Goal: Information Seeking & Learning: Check status

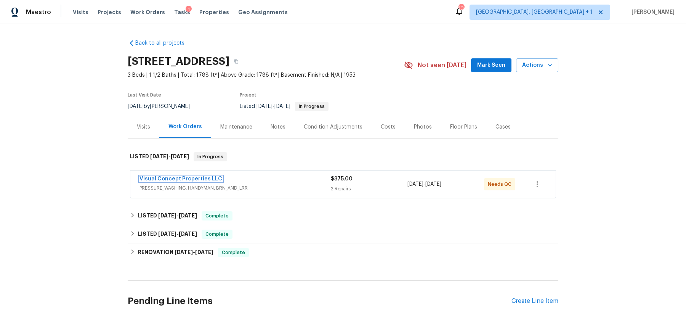
click at [180, 177] on link "Visual Concept Properties LLC" at bounding box center [181, 178] width 83 height 5
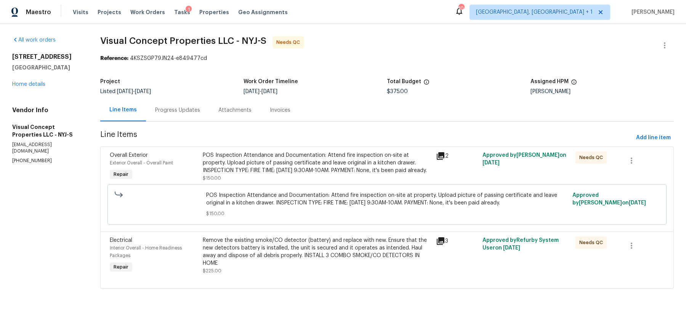
click at [180, 116] on div "Progress Updates" at bounding box center [177, 110] width 63 height 22
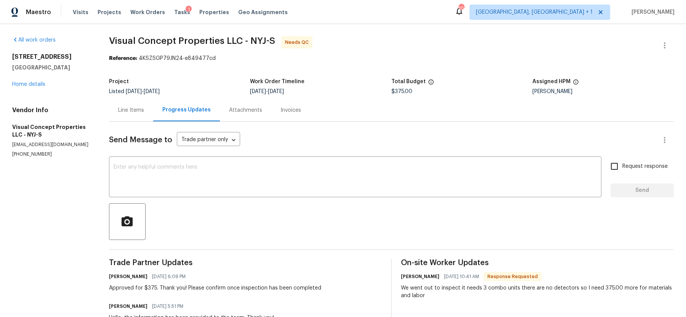
click at [139, 109] on div "Line Items" at bounding box center [131, 110] width 26 height 8
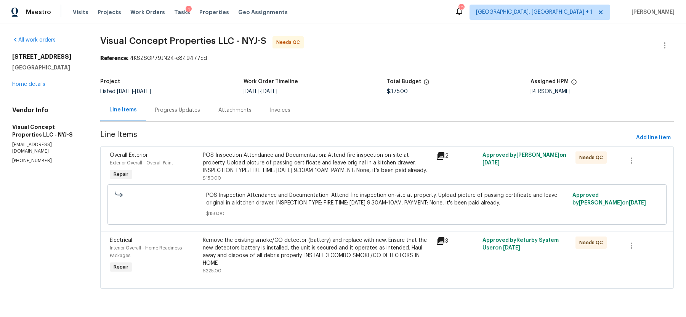
click at [317, 164] on div "POS Inspection Attendance and Documentation: Attend fire inspection on-site at …" at bounding box center [317, 162] width 228 height 23
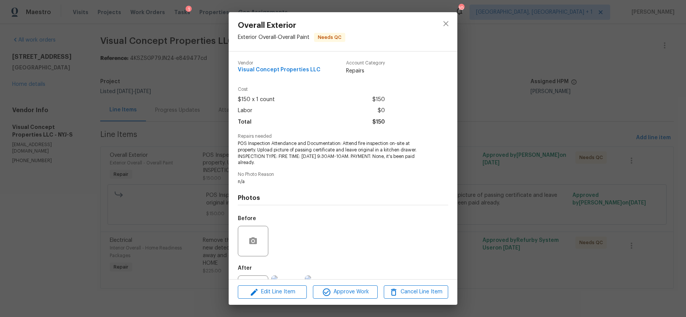
scroll to position [34, 0]
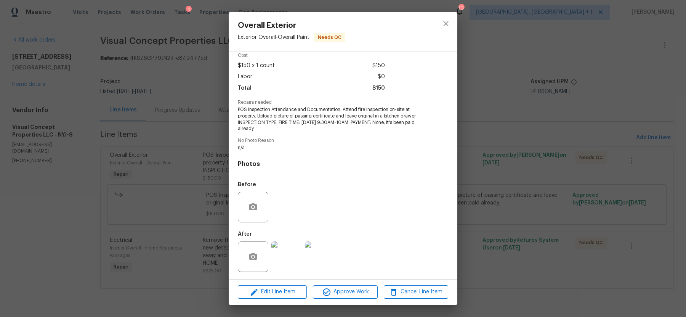
click at [287, 260] on img at bounding box center [286, 256] width 30 height 30
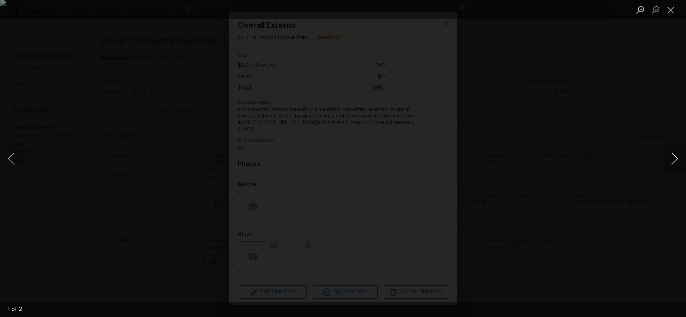
click at [674, 159] on button "Next image" at bounding box center [674, 158] width 23 height 30
click at [600, 156] on div "Lightbox" at bounding box center [343, 158] width 686 height 317
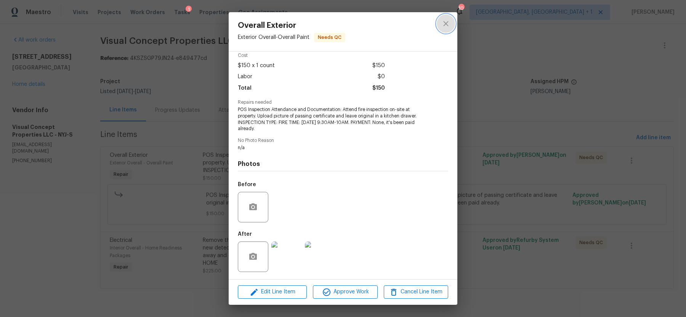
click at [447, 26] on icon "close" at bounding box center [445, 23] width 9 height 9
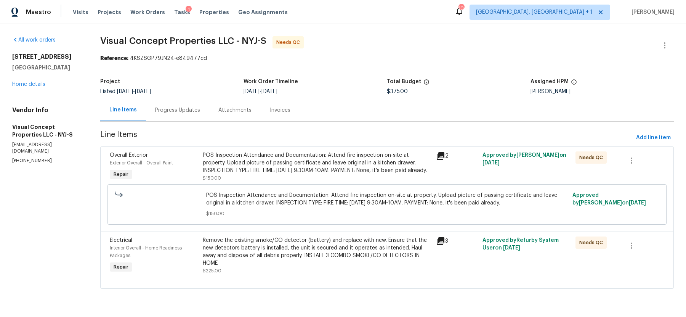
click at [303, 245] on div "Remove the existing smoke/CO detector (battery) and replace with new. Ensure th…" at bounding box center [317, 251] width 228 height 30
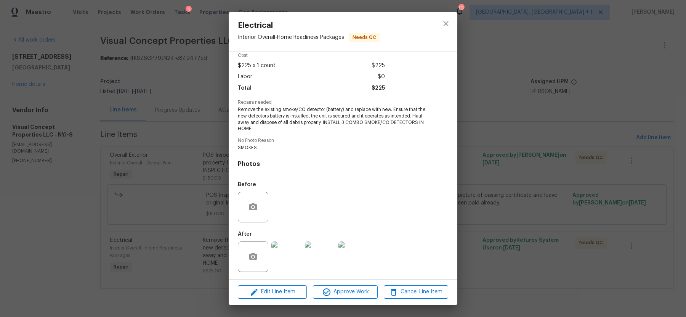
click at [279, 261] on img at bounding box center [286, 256] width 30 height 30
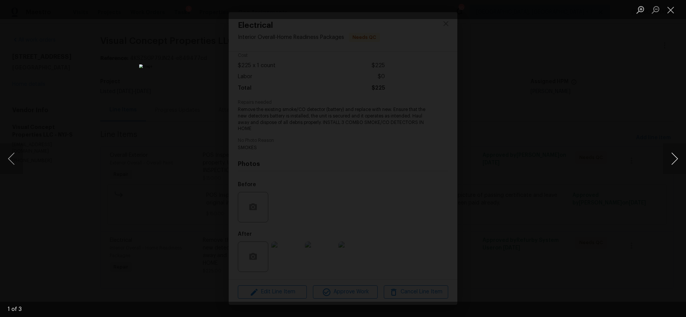
click at [674, 156] on button "Next image" at bounding box center [674, 158] width 23 height 30
click at [595, 183] on div "Lightbox" at bounding box center [343, 158] width 686 height 317
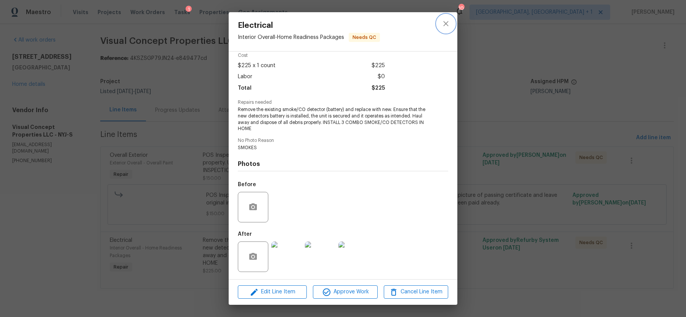
click at [445, 24] on icon "close" at bounding box center [445, 23] width 5 height 5
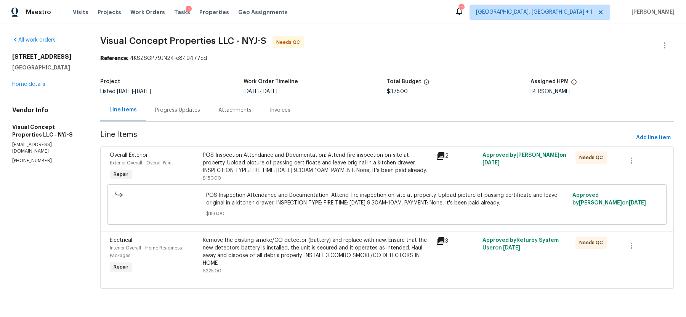
click at [177, 113] on div "Progress Updates" at bounding box center [177, 110] width 45 height 8
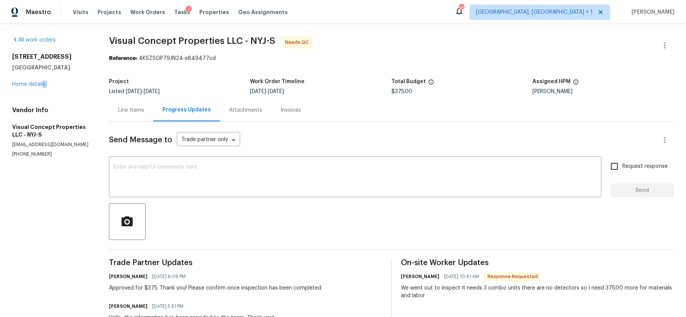
click at [42, 88] on div "All work orders [STREET_ADDRESS] Home details Vendor Info Visual Concept Proper…" at bounding box center [51, 96] width 79 height 121
click at [40, 87] on div "[STREET_ADDRESS] Home details" at bounding box center [51, 70] width 79 height 35
click at [31, 85] on link "Home details" at bounding box center [28, 84] width 33 height 5
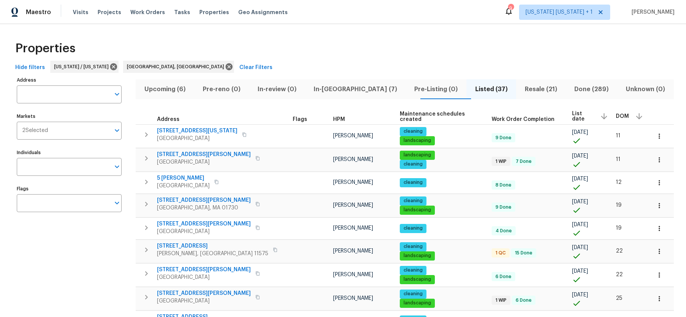
scroll to position [54, 0]
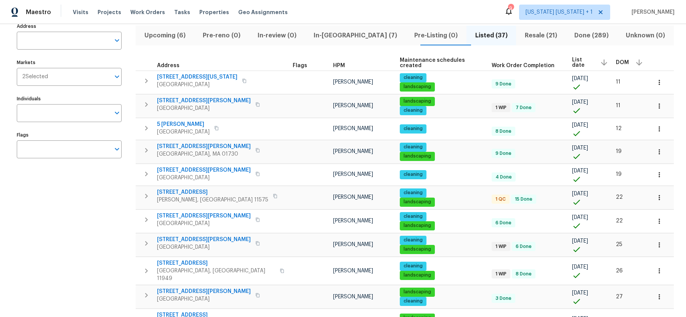
click at [326, 39] on span "In-reno (7)" at bounding box center [355, 35] width 91 height 11
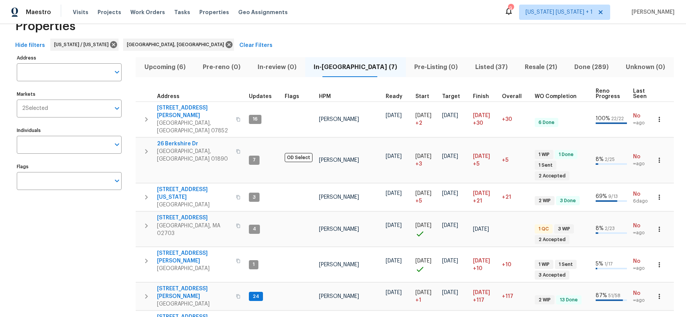
scroll to position [27, 0]
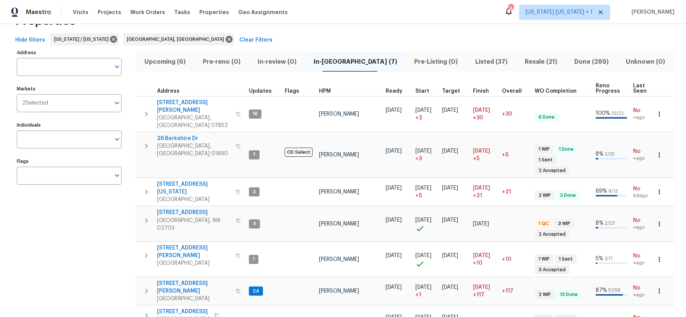
click at [170, 63] on span "Upcoming (6)" at bounding box center [164, 61] width 49 height 11
